Goal: Task Accomplishment & Management: Complete application form

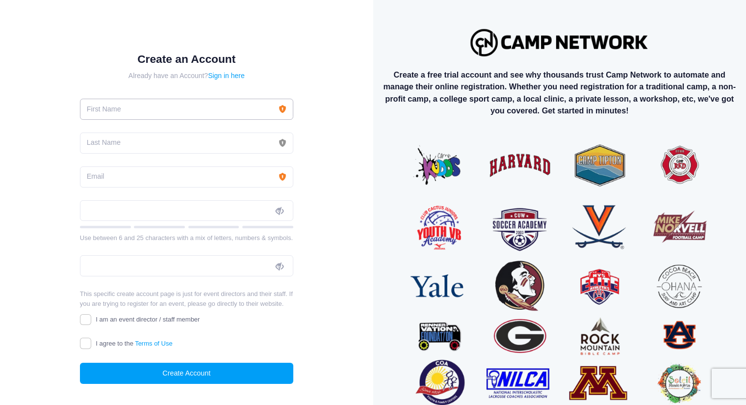
click at [173, 99] on input "text" at bounding box center [186, 109] width 213 height 21
type input "[PERSON_NAME]"
type input "[EMAIL_ADDRESS][DOMAIN_NAME]"
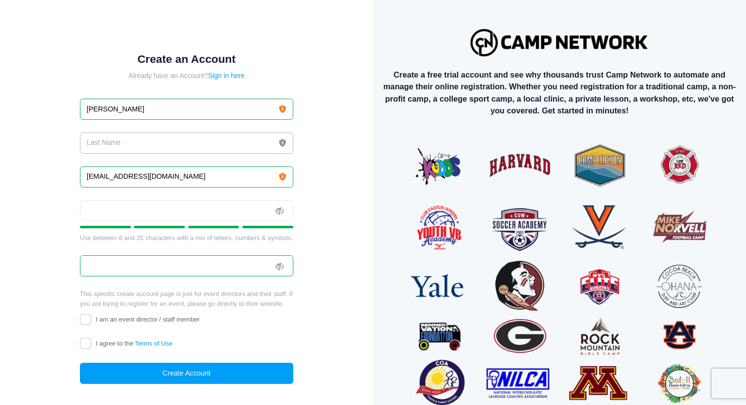
click at [161, 139] on input "text" at bounding box center [186, 143] width 213 height 21
type input "[PERSON_NAME]"
click at [86, 349] on input "I agree to the Terms of Use" at bounding box center [85, 343] width 11 height 11
checkbox input "true"
click at [158, 190] on form "Create an Account Already have an Account? Sign in here [GEOGRAPHIC_DATA][PERSO…" at bounding box center [186, 218] width 213 height 331
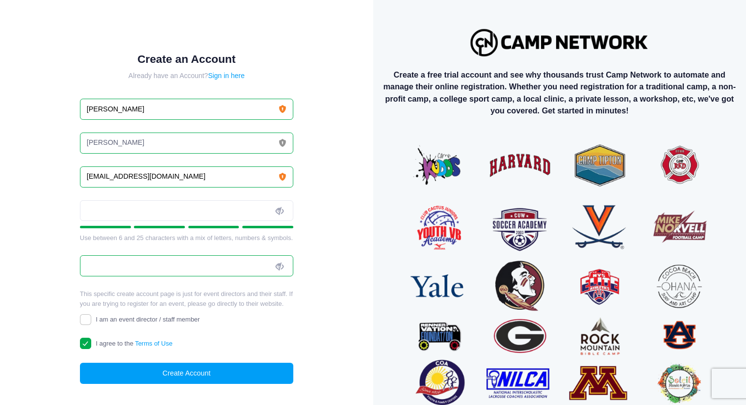
click at [192, 219] on div "Use between 6 and 25 characters with a mix of letters, numbers & symbols." at bounding box center [186, 221] width 213 height 43
